Goal: Task Accomplishment & Management: Complete application form

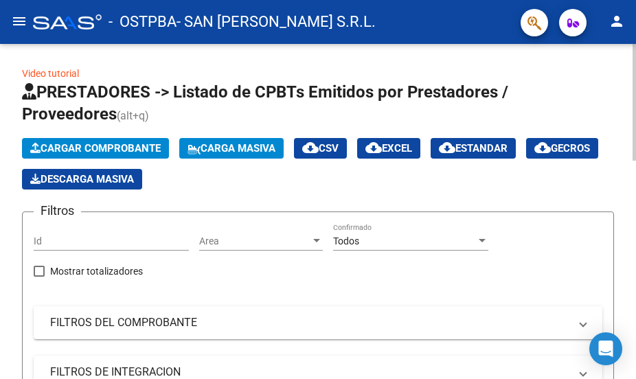
click at [87, 145] on span "Cargar Comprobante" at bounding box center [95, 148] width 131 height 12
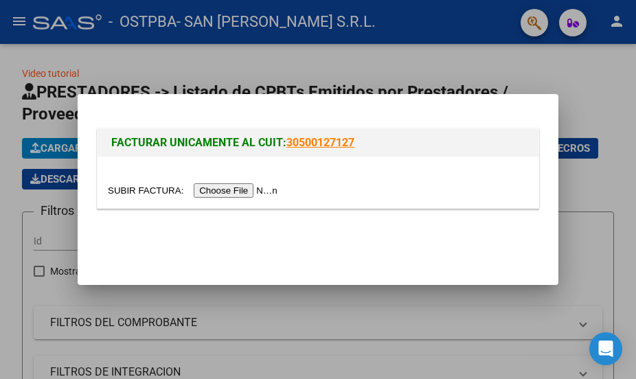
click at [447, 21] on div at bounding box center [318, 189] width 636 height 379
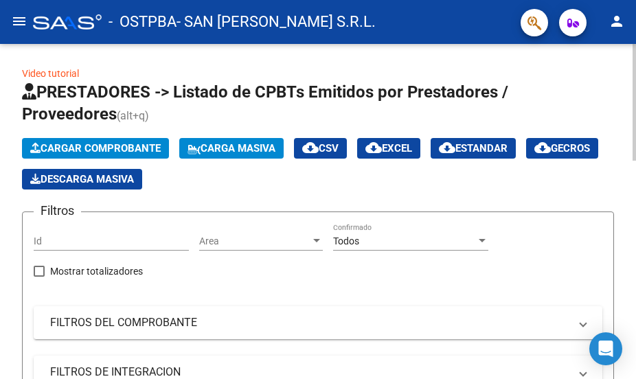
click at [92, 146] on span "Cargar Comprobante" at bounding box center [95, 148] width 131 height 12
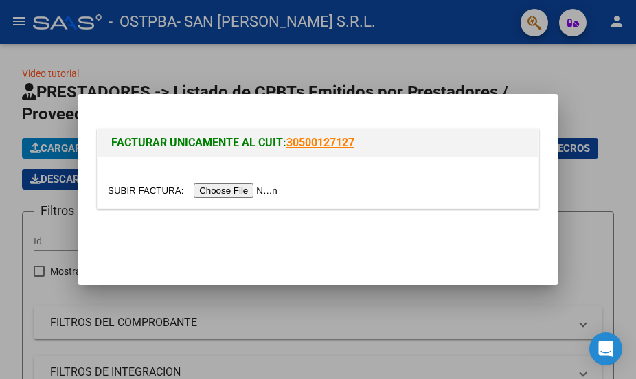
click at [219, 188] on input "file" at bounding box center [195, 190] width 174 height 14
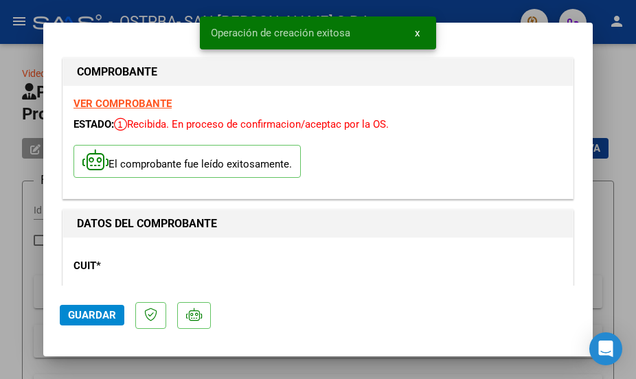
click at [88, 321] on span "Guardar" at bounding box center [92, 315] width 48 height 12
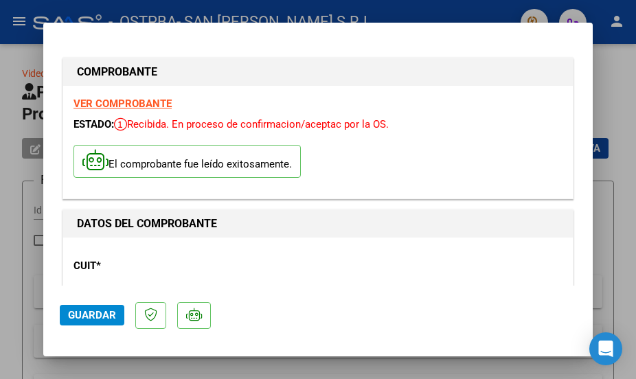
scroll to position [206, 0]
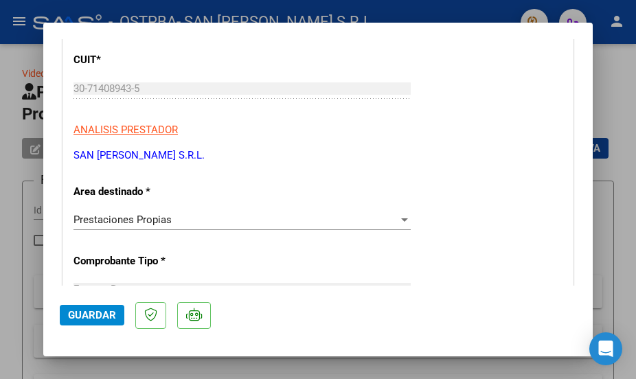
click at [80, 315] on span "Guardar" at bounding box center [92, 315] width 48 height 12
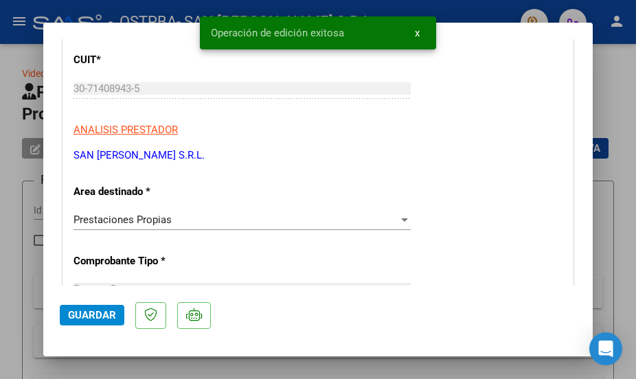
click at [609, 91] on div at bounding box center [318, 189] width 636 height 379
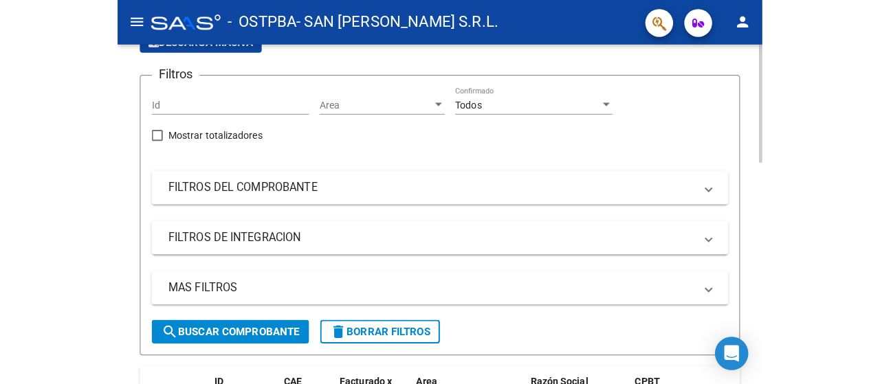
scroll to position [69, 0]
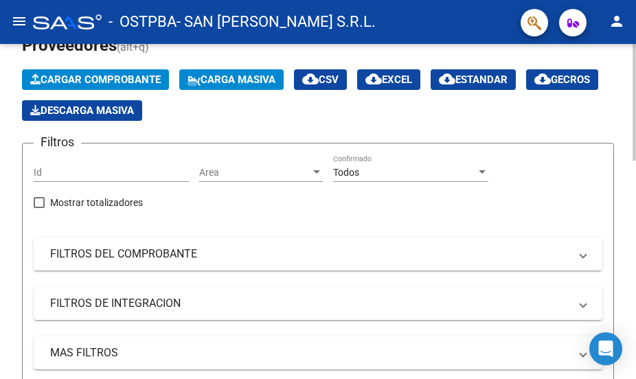
click at [129, 77] on span "Cargar Comprobante" at bounding box center [95, 80] width 131 height 12
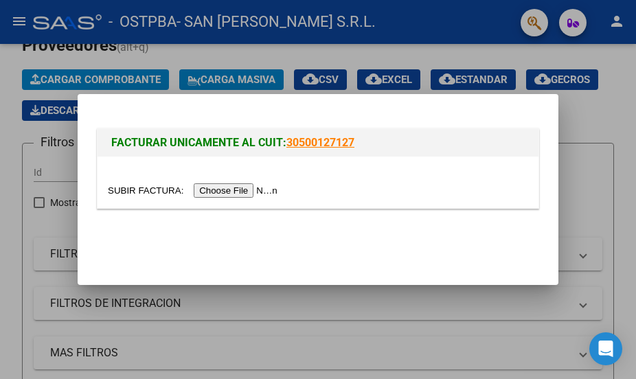
click at [524, 133] on div "FACTURAR UNICAMENTE AL CUIT: 30500127127" at bounding box center [318, 142] width 441 height 27
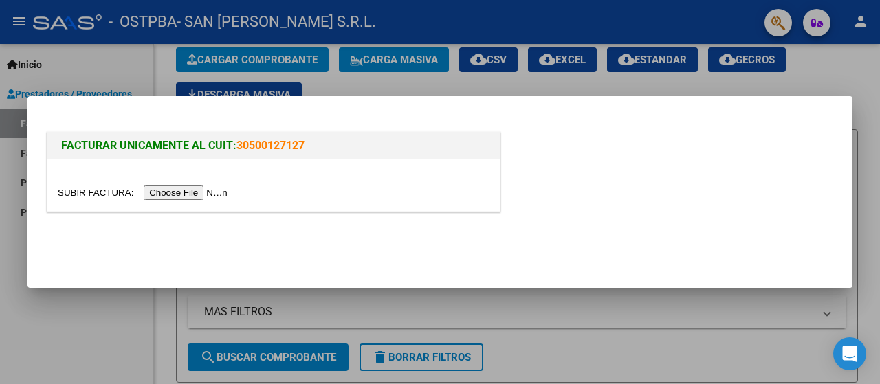
click at [610, 198] on div "FACTURAR UNICAMENTE AL CUIT: 30500127127" at bounding box center [440, 173] width 792 height 91
click at [839, 54] on div at bounding box center [440, 192] width 880 height 384
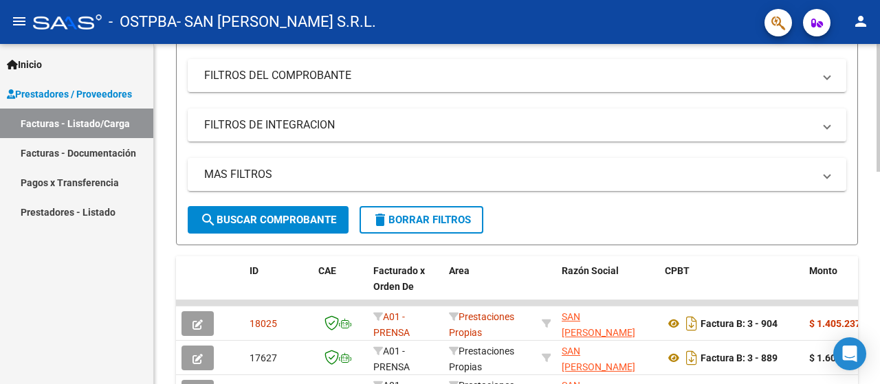
scroll to position [275, 0]
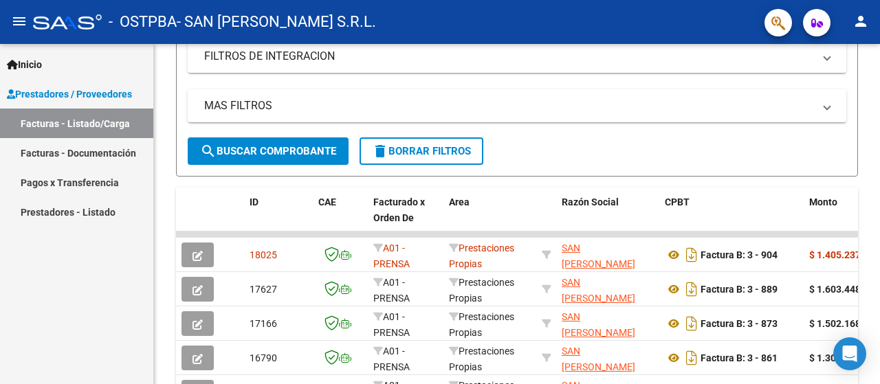
click at [92, 123] on link "Facturas - Listado/Carga" at bounding box center [76, 124] width 153 height 30
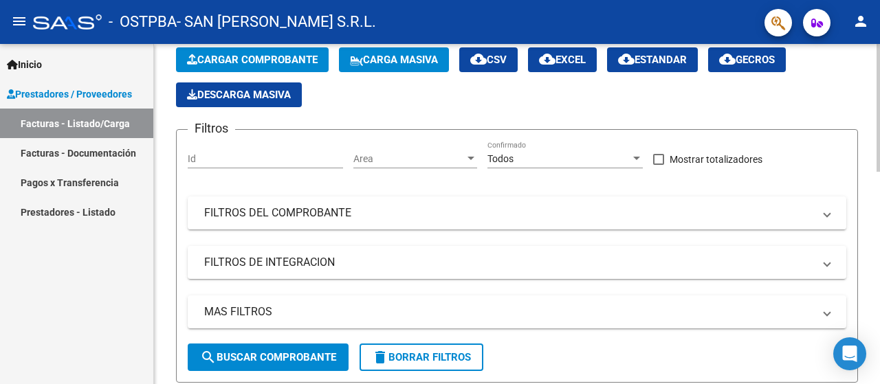
scroll to position [0, 0]
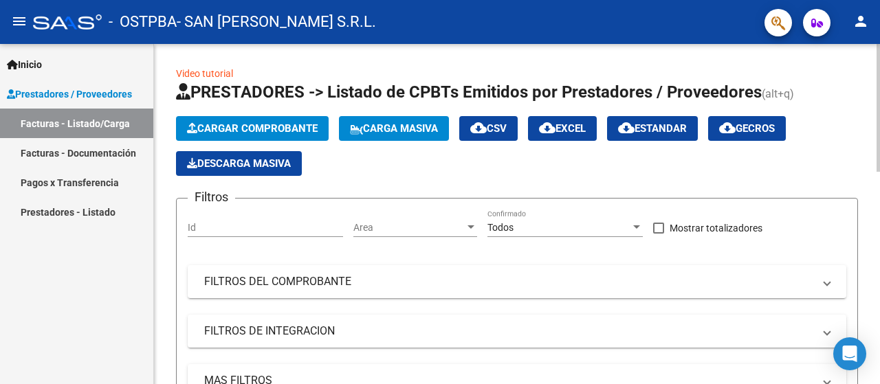
click at [390, 129] on span "Carga Masiva" at bounding box center [394, 128] width 88 height 12
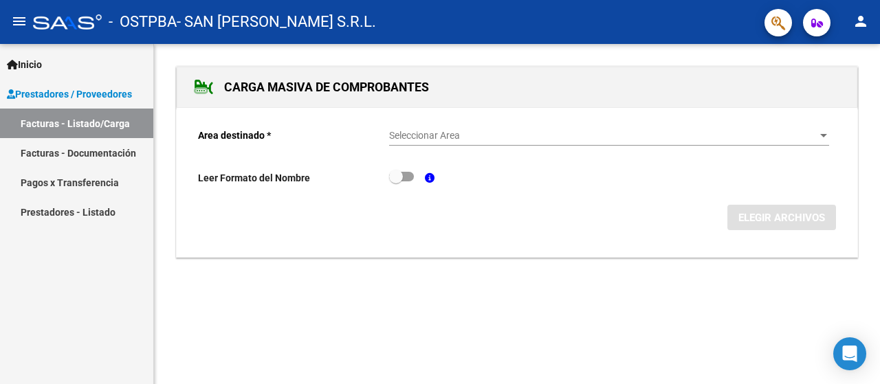
click at [90, 155] on link "Facturas - Documentación" at bounding box center [76, 153] width 153 height 30
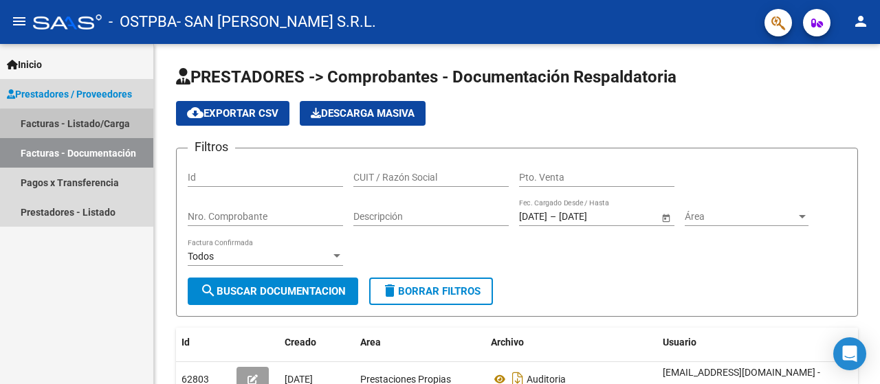
click at [85, 124] on link "Facturas - Listado/Carga" at bounding box center [76, 124] width 153 height 30
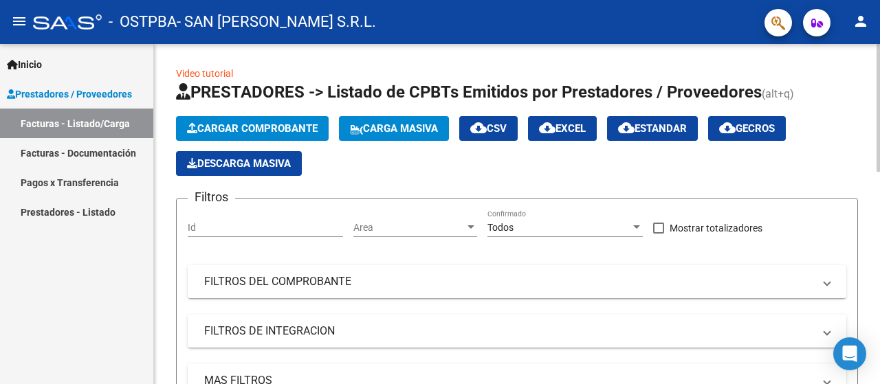
click at [248, 128] on span "Cargar Comprobante" at bounding box center [252, 128] width 131 height 12
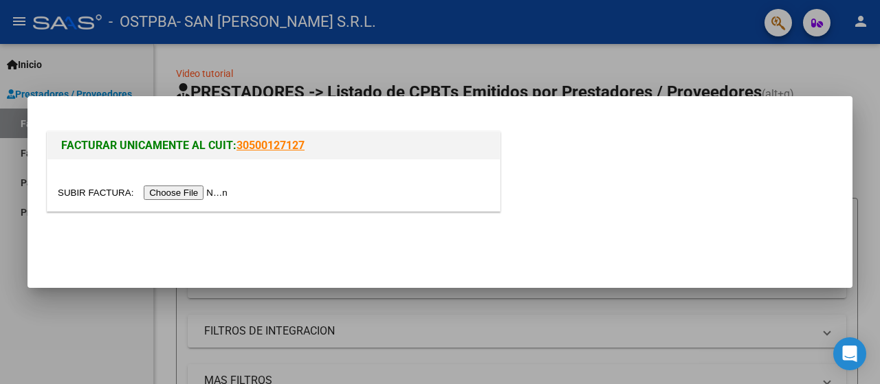
click at [208, 193] on input "file" at bounding box center [145, 193] width 174 height 14
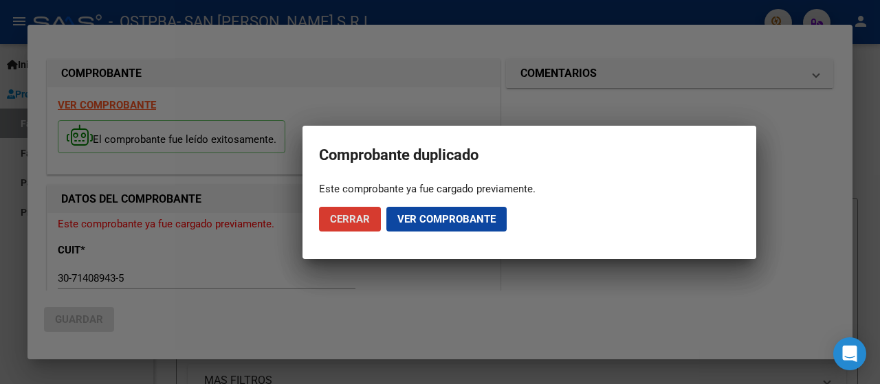
click at [355, 218] on span "Cerrar" at bounding box center [350, 219] width 40 height 12
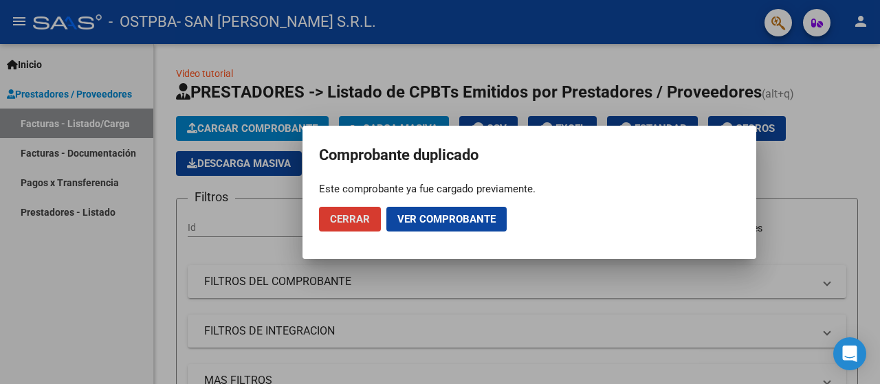
click at [399, 217] on span "Ver comprobante" at bounding box center [446, 219] width 98 height 12
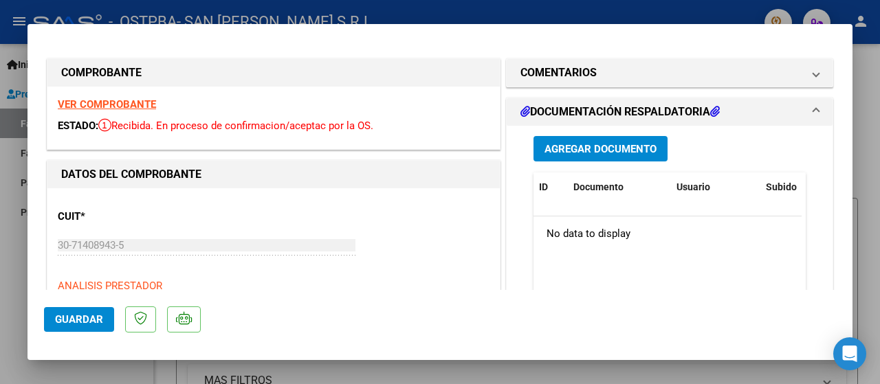
click at [592, 153] on span "Agregar Documento" at bounding box center [600, 149] width 112 height 12
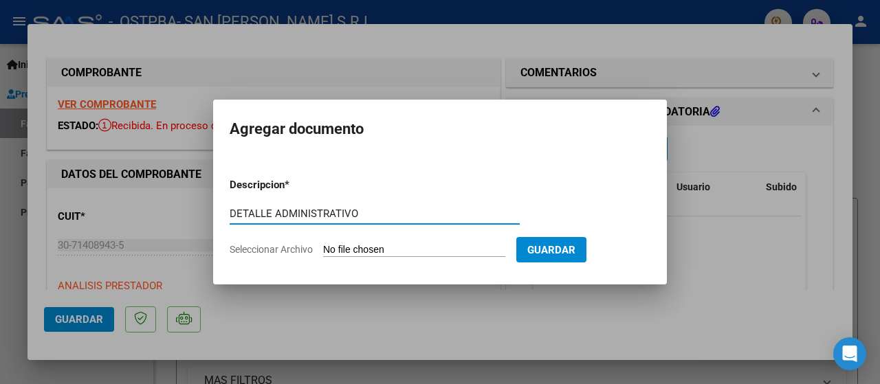
type input "DETALLE ADMINISTRATIVO"
click at [418, 244] on input "Seleccionar Archivo" at bounding box center [414, 250] width 182 height 13
type input "C:\fakepath\LIQ OSTPBA - OK.xlsx"
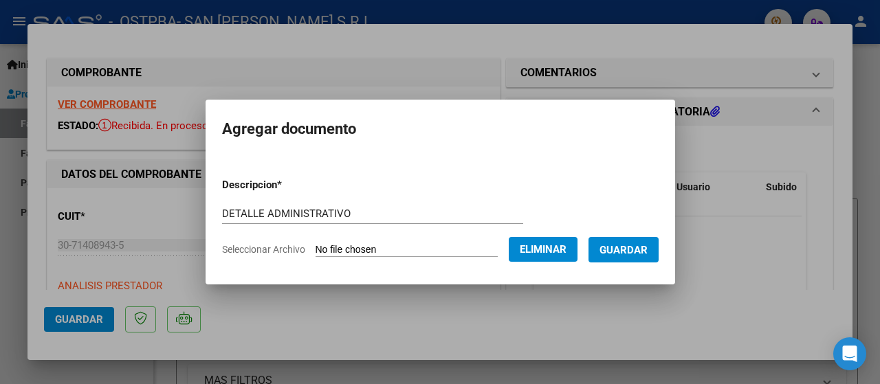
click at [636, 251] on span "Guardar" at bounding box center [623, 250] width 48 height 12
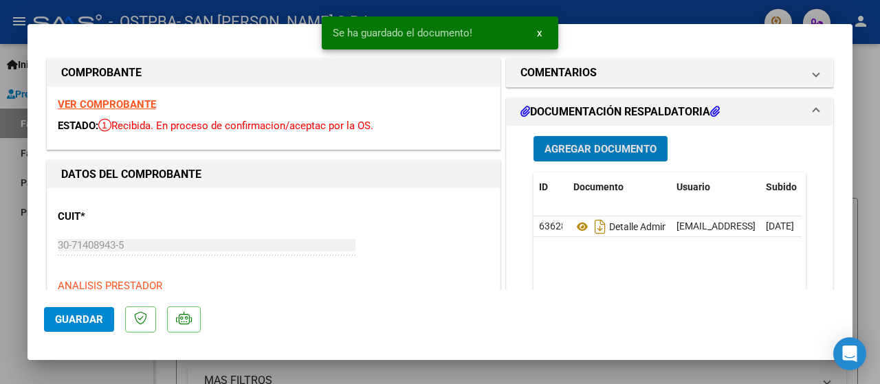
click at [577, 155] on button "Agregar Documento" at bounding box center [600, 148] width 134 height 25
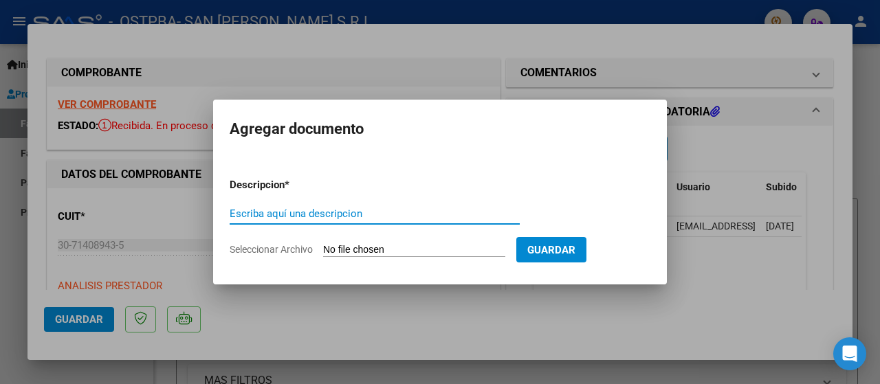
click at [363, 212] on input "Escriba aquí una descripcion" at bounding box center [375, 214] width 290 height 12
type input "DOCUMENTACION RESPALDATORIA"
click at [488, 247] on input "Seleccionar Archivo" at bounding box center [414, 250] width 182 height 13
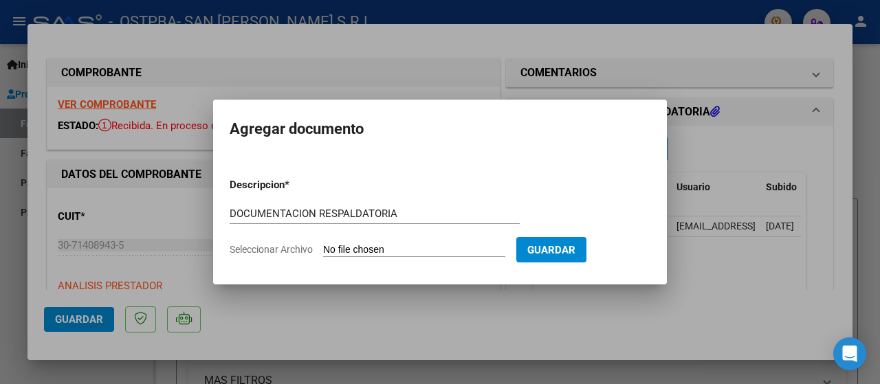
type input "C:\fakepath\OSTPBA DOC SEPT .pdf"
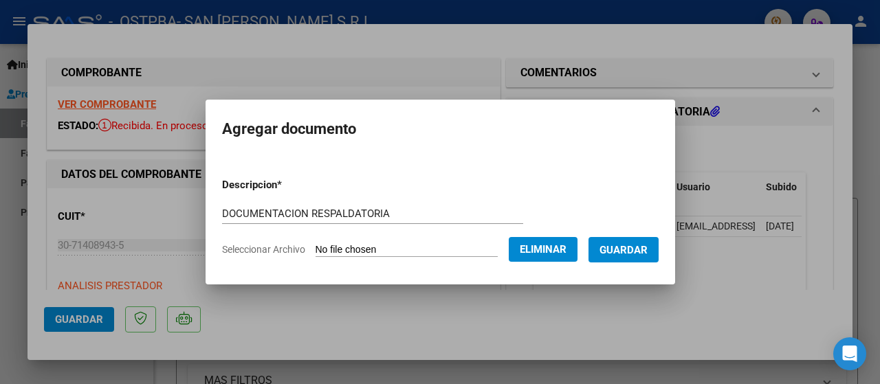
click at [644, 248] on span "Guardar" at bounding box center [623, 250] width 48 height 12
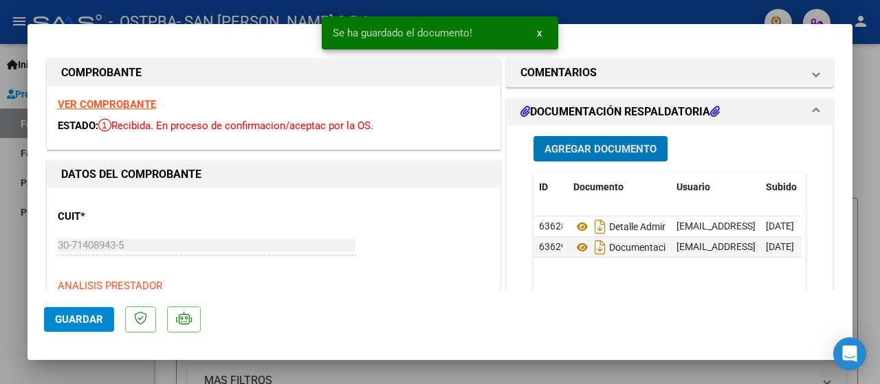
click at [71, 324] on span "Guardar" at bounding box center [79, 319] width 48 height 12
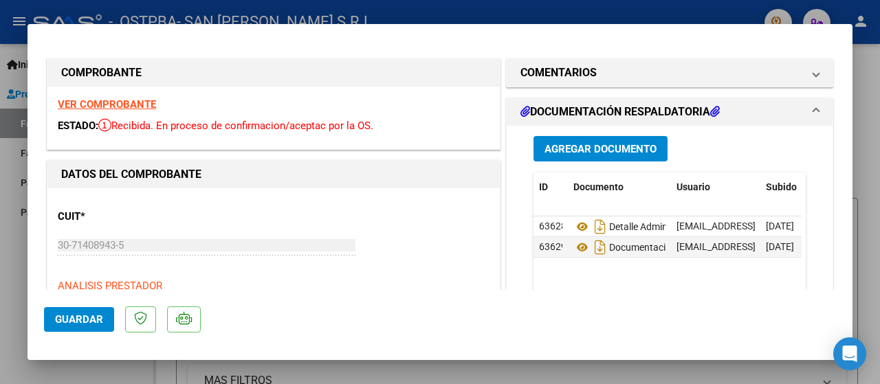
click at [876, 89] on div at bounding box center [440, 192] width 880 height 384
